Goal: Task Accomplishment & Management: Complete application form

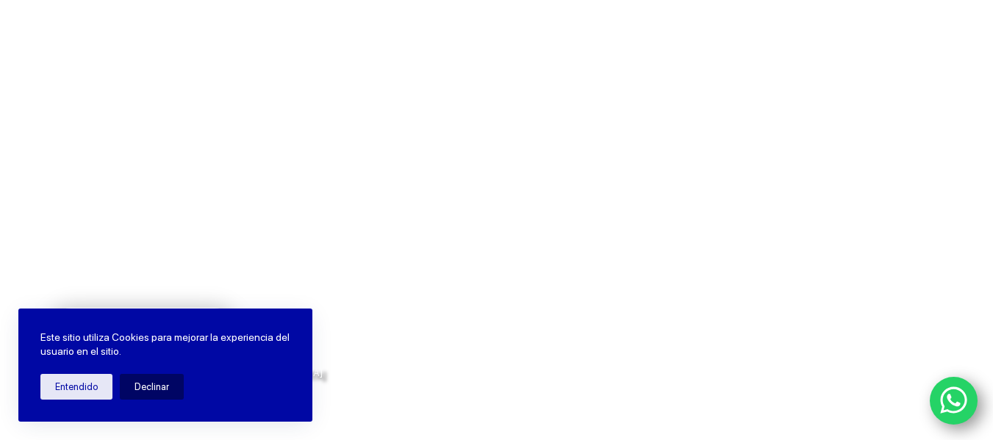
scroll to position [221, 0]
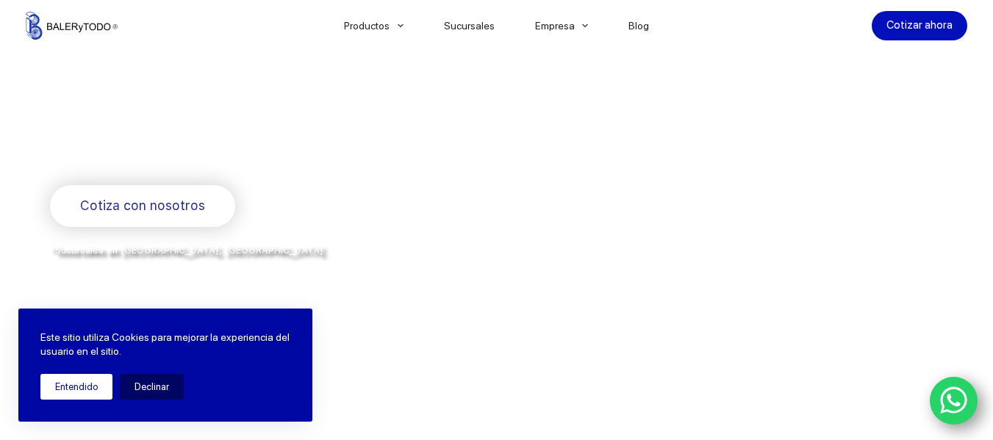
click at [65, 390] on button "Entendido" at bounding box center [76, 387] width 72 height 26
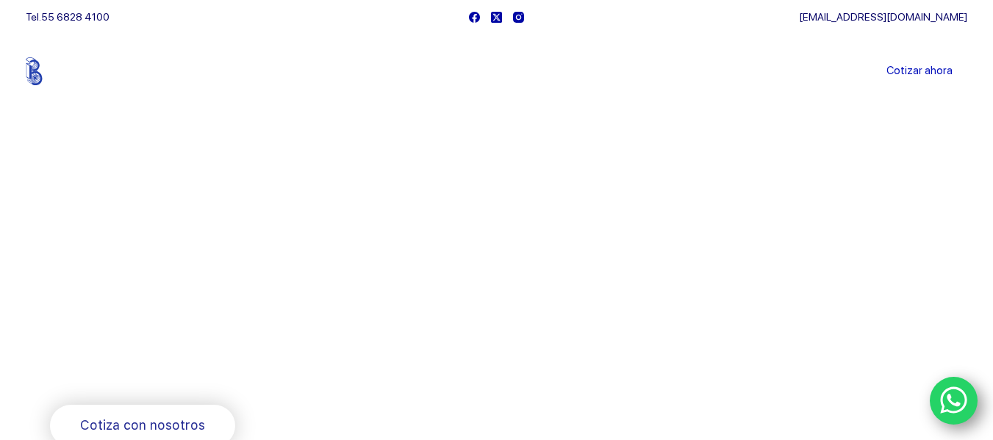
scroll to position [0, 0]
click at [945, 409] on icon "WhatsApp" at bounding box center [954, 400] width 28 height 31
click at [929, 70] on link "Cotizar ahora" at bounding box center [920, 71] width 96 height 29
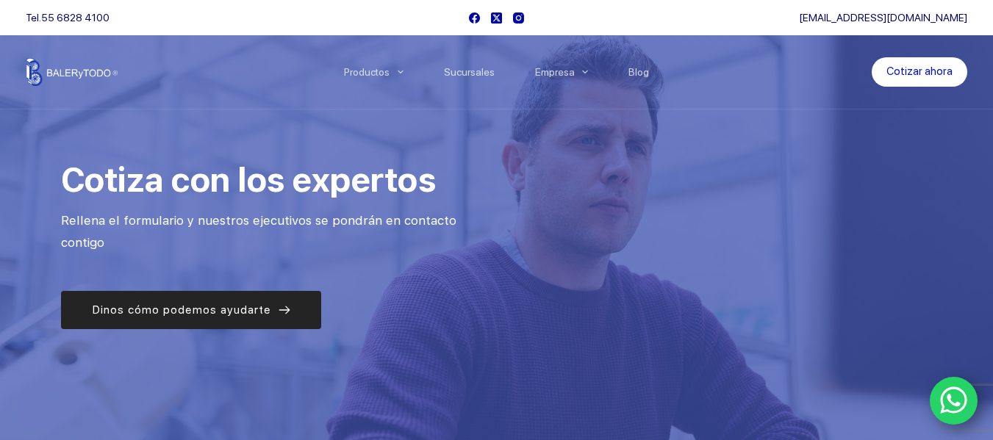
click at [222, 312] on span "Dinos cómo podemos ayudarte" at bounding box center [181, 310] width 179 height 18
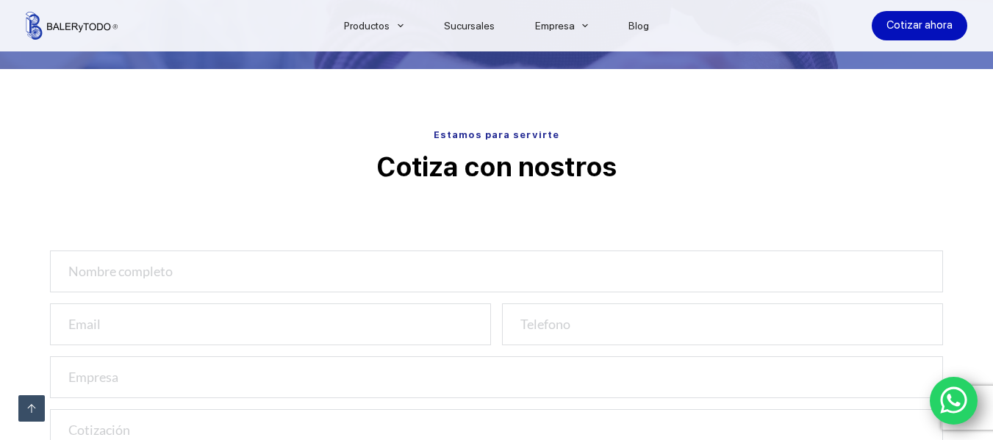
scroll to position [487, 0]
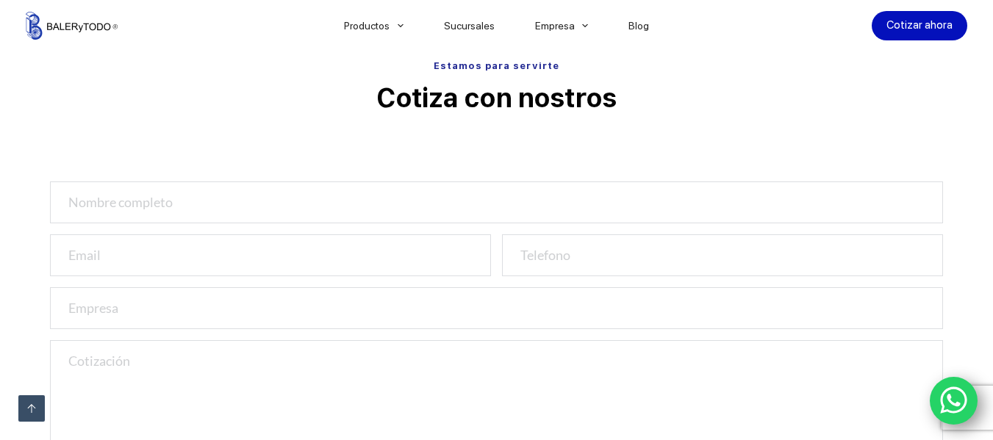
click at [90, 211] on input "text" at bounding box center [497, 203] width 894 height 42
type input "Leticia Pablo"
click at [93, 255] on input "email" at bounding box center [270, 256] width 441 height 42
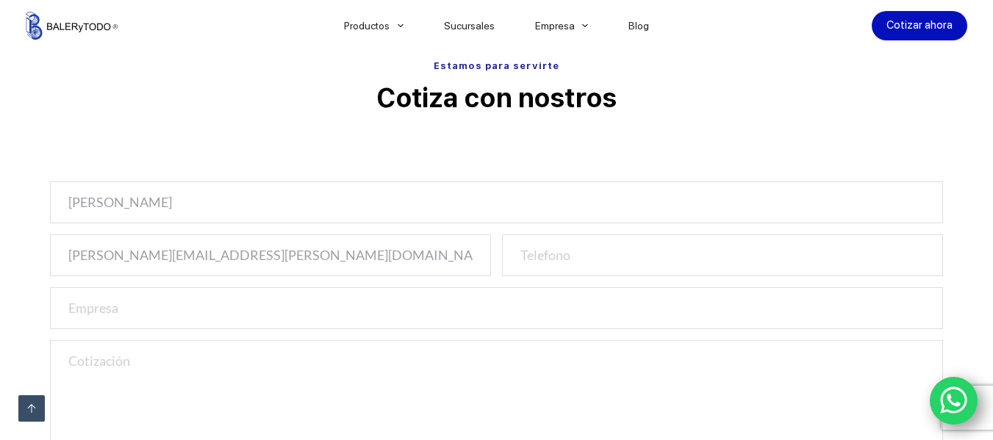
type input "leticia.pablo@harvestpride.com.mx"
click at [547, 254] on input "number" at bounding box center [722, 256] width 441 height 42
type input "2381092906"
click at [109, 306] on input "text" at bounding box center [497, 308] width 894 height 42
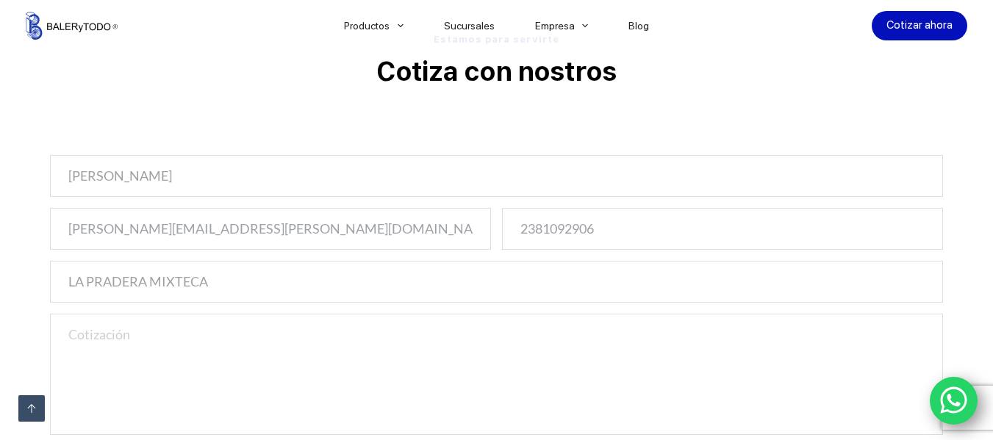
scroll to position [561, 0]
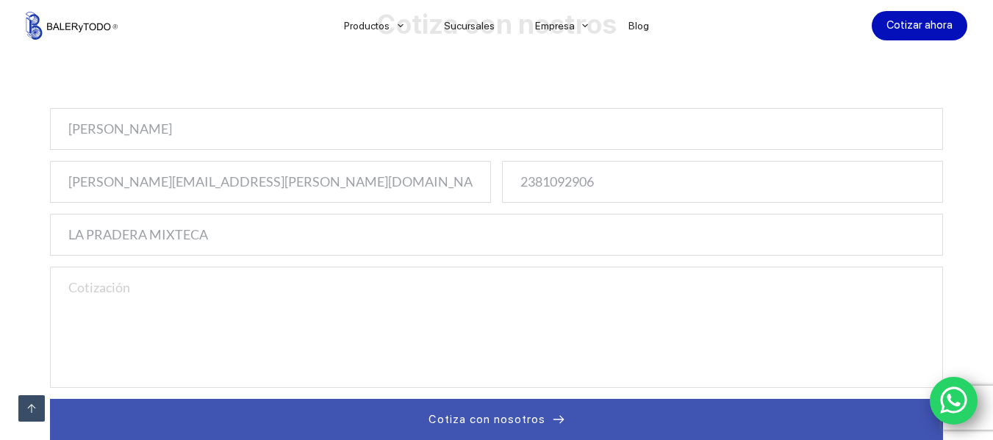
type input "LA PRADERA MIXTECA"
click at [94, 357] on textarea at bounding box center [497, 327] width 894 height 121
type textarea "b"
paste textarea "GATES POWERGRIP 170XL037 42020DS"
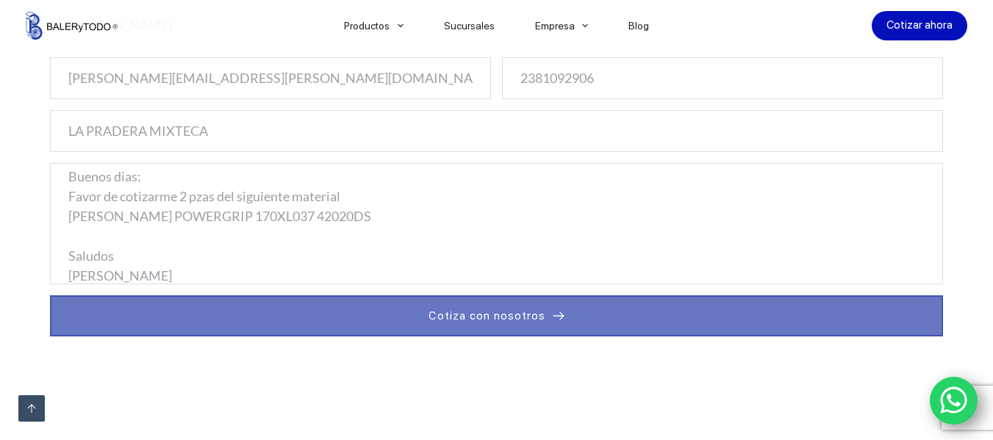
scroll to position [708, 0]
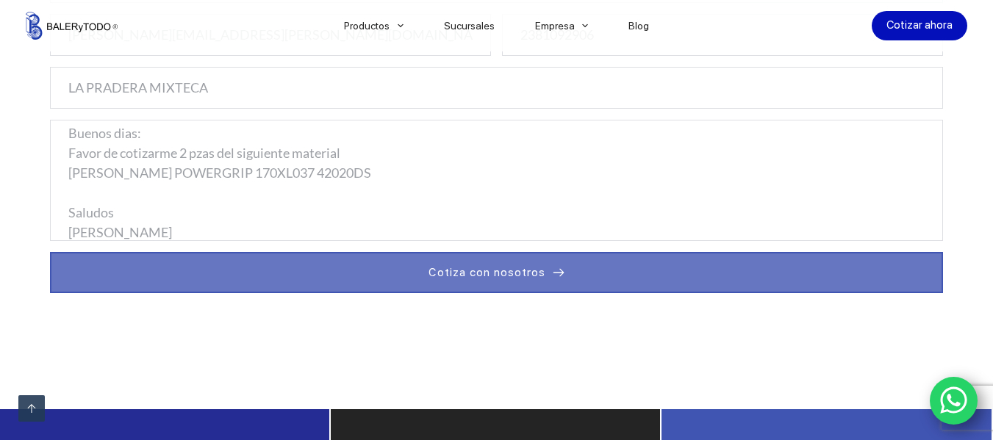
type textarea "Buenos dias: Favor de cotizarme 2 pzas del siguiente material GATES POWERGRIP 1…"
click at [492, 282] on button "Cotiza con nosotros" at bounding box center [497, 272] width 894 height 41
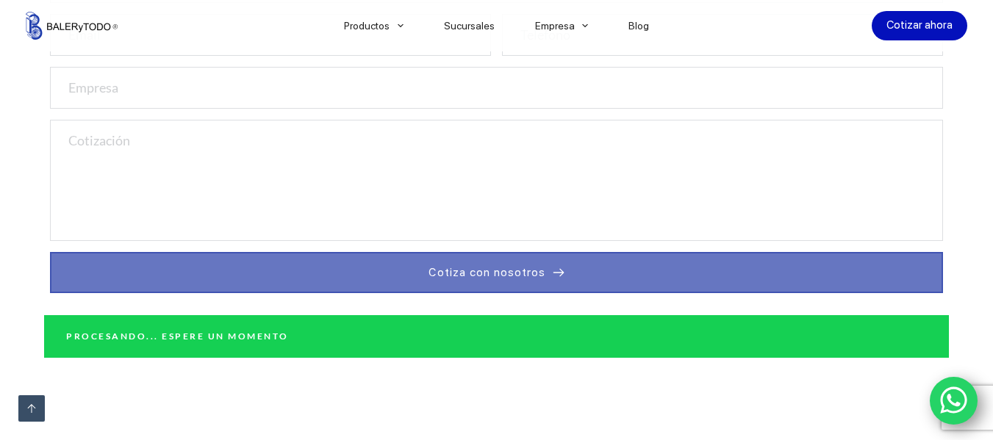
scroll to position [0, 0]
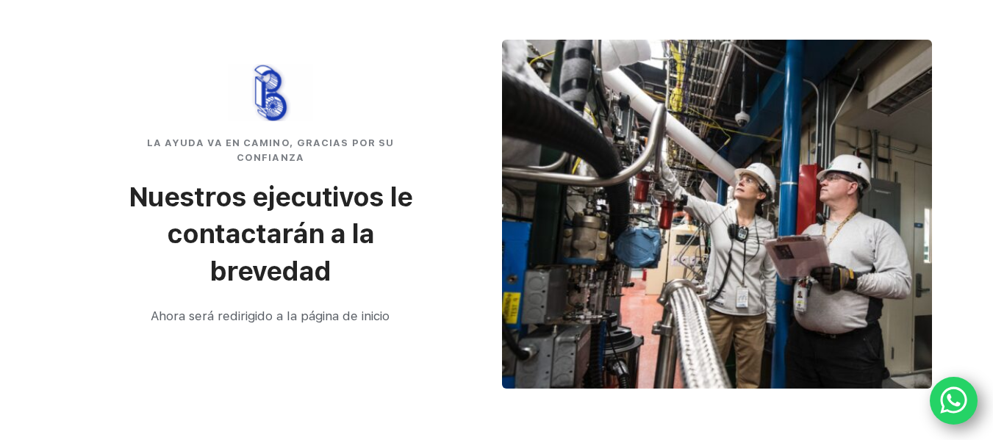
scroll to position [68, 0]
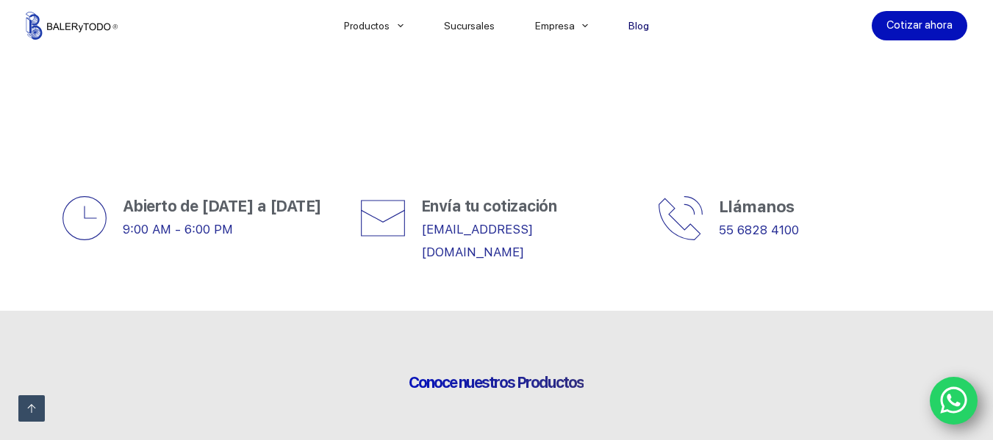
scroll to position [515, 0]
drag, startPoint x: 156, startPoint y: 265, endPoint x: 168, endPoint y: 268, distance: 12.8
click at [162, 266] on div "Abierto de Lunes a Viernes 9:00 AM - 6:00 PM" at bounding box center [199, 228] width 298 height 90
click at [376, 306] on div at bounding box center [496, 228] width 993 height 164
drag, startPoint x: 474, startPoint y: 289, endPoint x: 466, endPoint y: 287, distance: 8.4
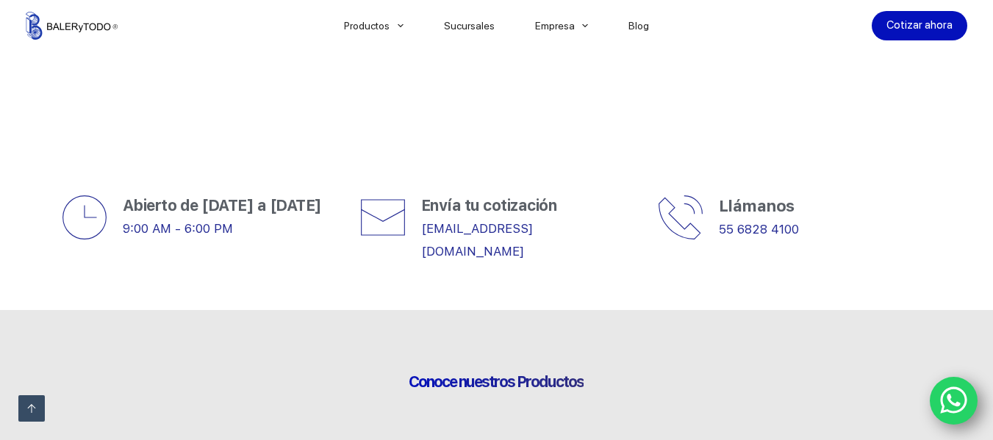
click at [473, 288] on div at bounding box center [496, 228] width 993 height 164
click at [318, 278] on div at bounding box center [496, 228] width 993 height 164
drag, startPoint x: 418, startPoint y: 229, endPoint x: 598, endPoint y: 226, distance: 180.2
click at [598, 226] on div "Envía tu cotización cotizaciones@balerytodo.com" at bounding box center [498, 228] width 276 height 68
click at [321, 310] on div at bounding box center [496, 228] width 993 height 164
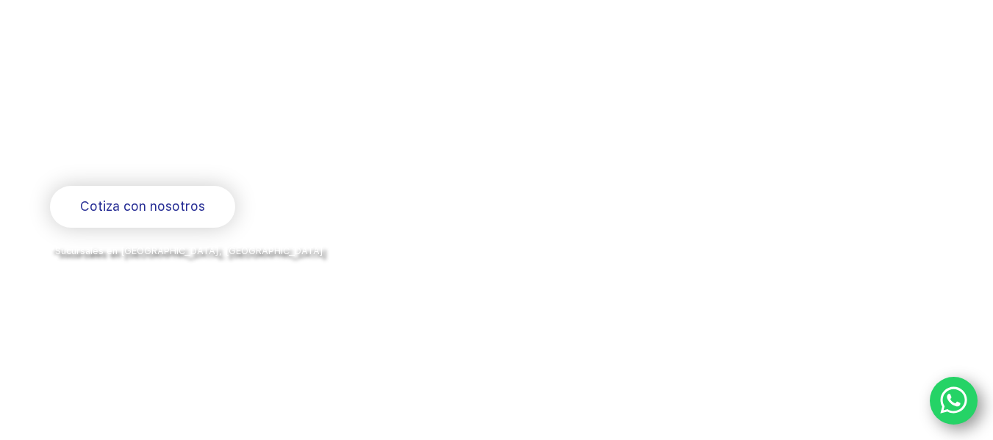
scroll to position [0, 0]
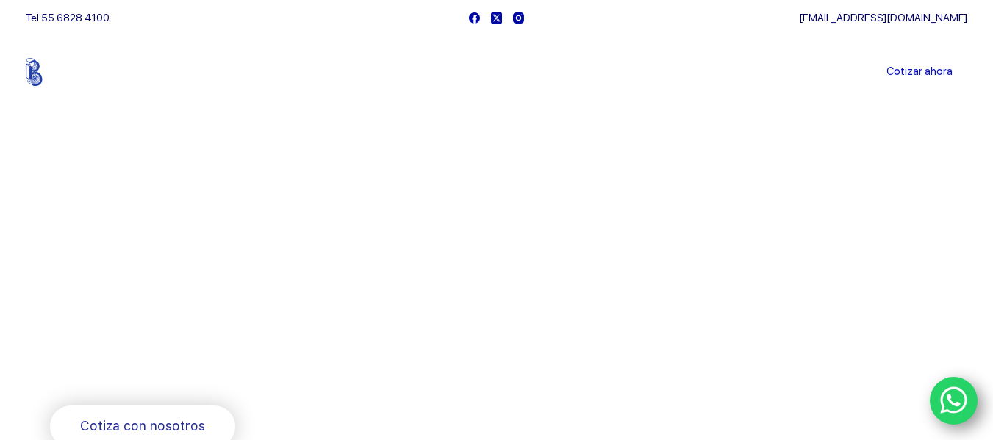
click at [465, 72] on link "Sucursales" at bounding box center [468, 72] width 91 height 0
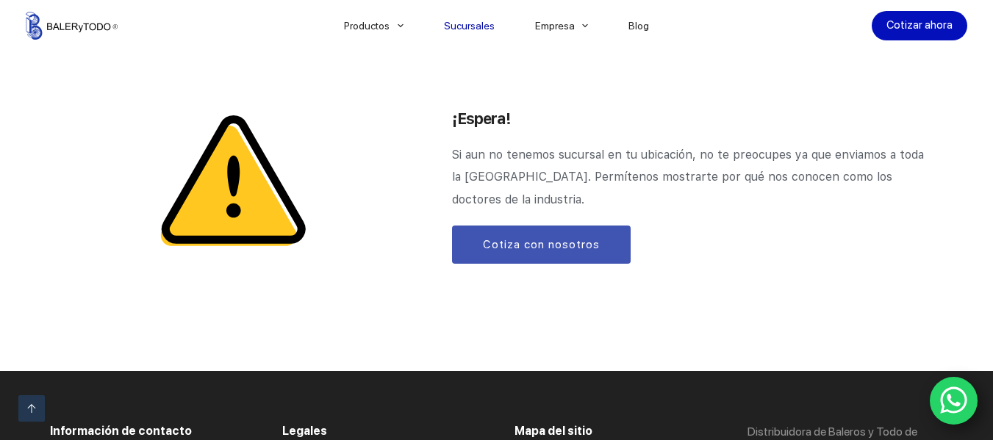
scroll to position [1764, 0]
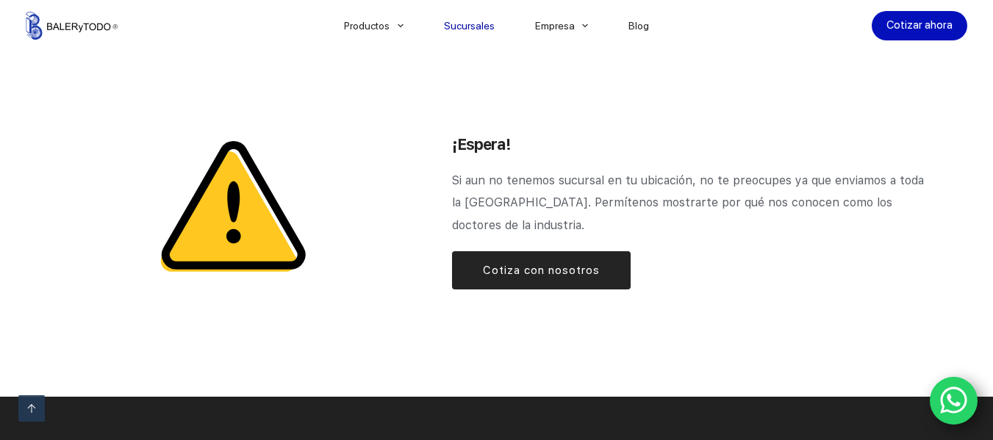
click at [536, 262] on span "Cotiza con nosotros" at bounding box center [541, 271] width 117 height 18
click at [547, 262] on span "Cotiza con nosotros" at bounding box center [541, 271] width 117 height 18
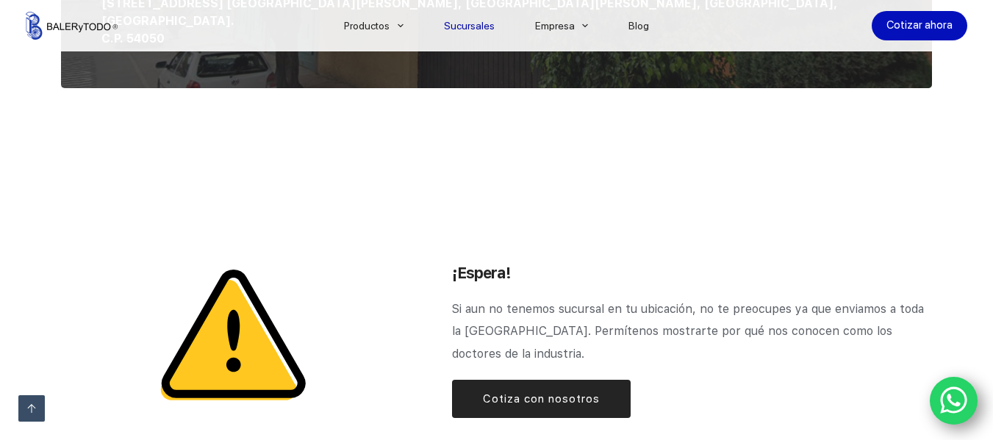
scroll to position [1755, 0]
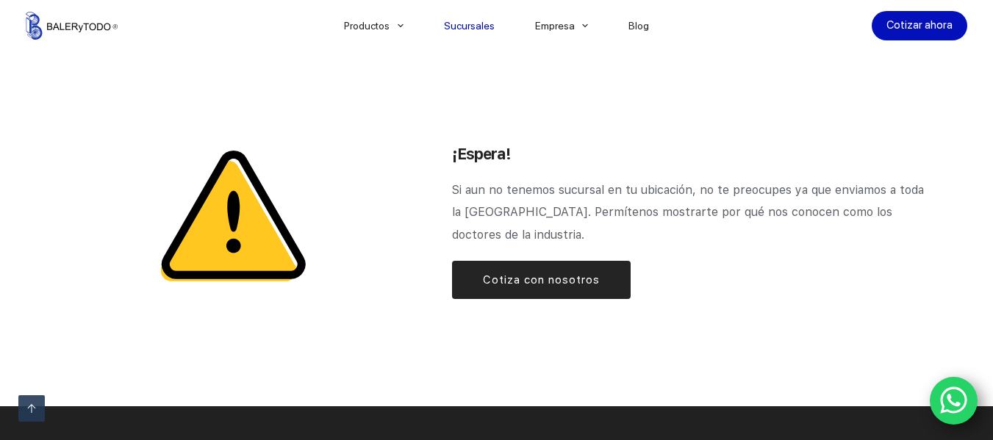
click at [532, 271] on span "Cotiza con nosotros" at bounding box center [541, 280] width 117 height 18
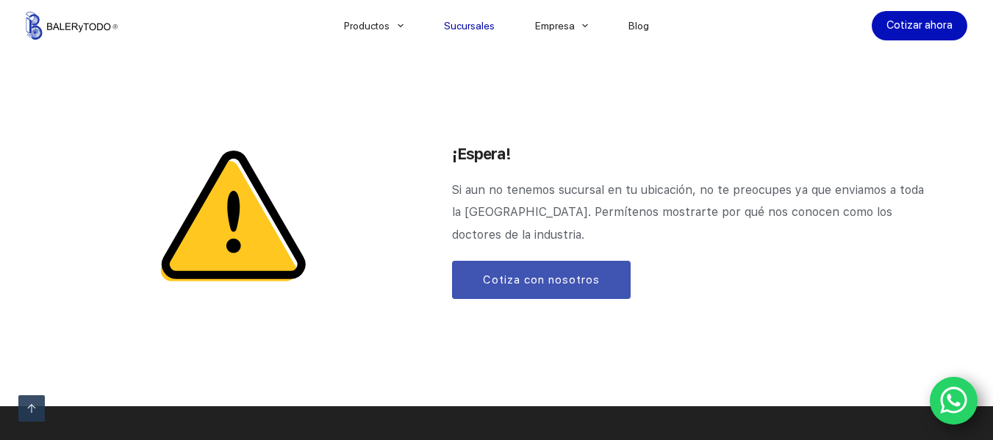
click at [968, 399] on link "WhatsApp" at bounding box center [954, 401] width 49 height 49
